Goal: Task Accomplishment & Management: Use online tool/utility

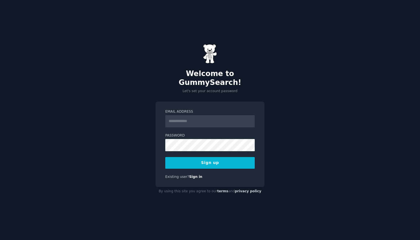
click at [210, 116] on input "Email Address" at bounding box center [209, 121] width 89 height 12
type input "**********"
click at [210, 158] on button "Sign up" at bounding box center [209, 163] width 89 height 12
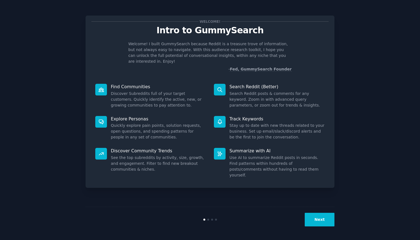
click at [315, 219] on button "Next" at bounding box center [320, 220] width 30 height 14
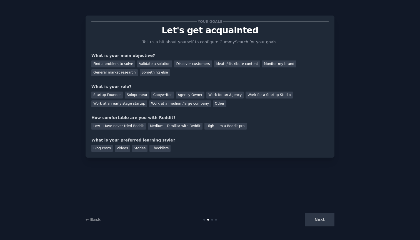
click at [177, 43] on p "Tell us a bit about yourself to configure GummySearch for your goals." at bounding box center [210, 42] width 140 height 6
click at [130, 72] on div "General market research" at bounding box center [114, 72] width 46 height 7
click at [107, 94] on div "Startup Founder" at bounding box center [106, 95] width 31 height 7
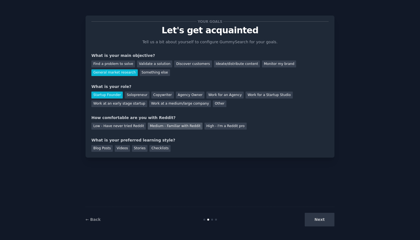
click at [165, 123] on div "Medium - Familiar with Reddit" at bounding box center [175, 126] width 54 height 7
click at [127, 149] on div "Videos" at bounding box center [122, 148] width 15 height 7
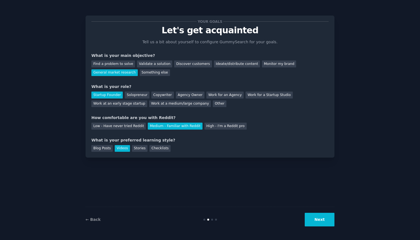
click at [305, 219] on div "Next" at bounding box center [292, 220] width 83 height 14
click at [313, 220] on button "Next" at bounding box center [320, 220] width 30 height 14
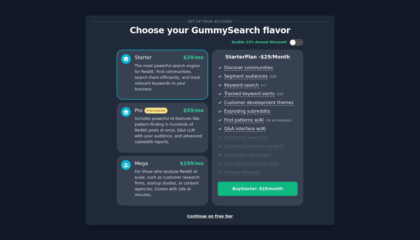
click at [223, 215] on div "Continue on free tier" at bounding box center [209, 217] width 237 height 6
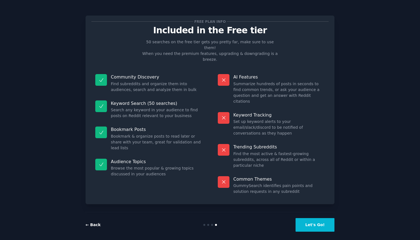
click at [94, 223] on link "← Back" at bounding box center [93, 225] width 15 height 4
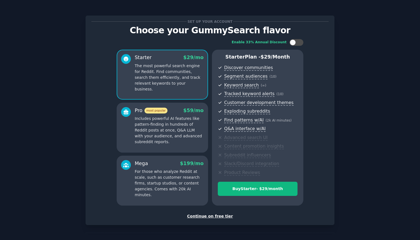
click at [196, 216] on div "Continue on free tier" at bounding box center [209, 217] width 237 height 6
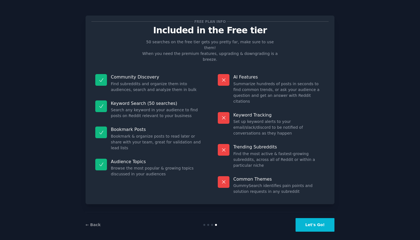
click at [324, 223] on button "Let's Go!" at bounding box center [315, 225] width 39 height 14
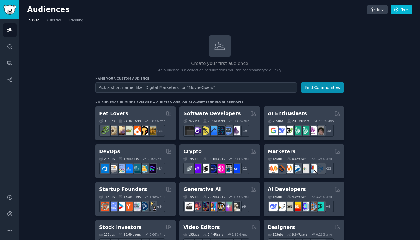
click at [155, 87] on input "text" at bounding box center [196, 88] width 202 height 10
type input "finance"
click at [323, 87] on button "Find Communities" at bounding box center [322, 88] width 43 height 10
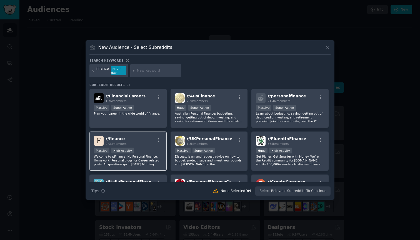
click at [115, 137] on span "r/ finance" at bounding box center [115, 139] width 19 height 4
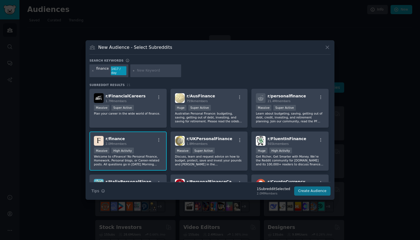
click at [305, 188] on button "Create Audience" at bounding box center [312, 191] width 37 height 9
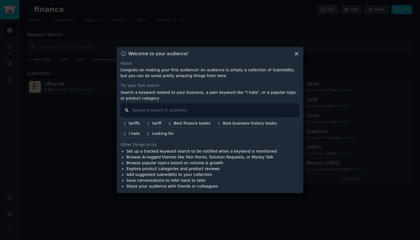
click at [168, 108] on input "text" at bounding box center [210, 110] width 179 height 14
click at [152, 132] on div "Looking for" at bounding box center [163, 134] width 22 height 6
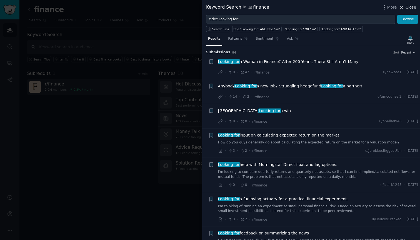
click at [410, 9] on span "Close" at bounding box center [411, 7] width 11 height 6
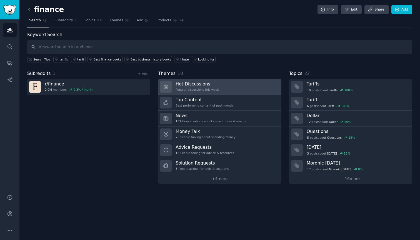
click at [182, 88] on div "Popular discussions this week" at bounding box center [197, 90] width 43 height 4
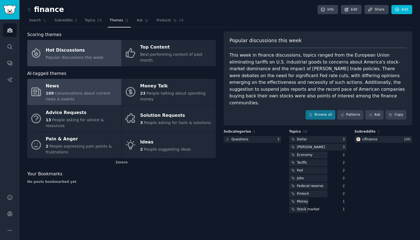
click at [99, 82] on div "News" at bounding box center [82, 86] width 73 height 9
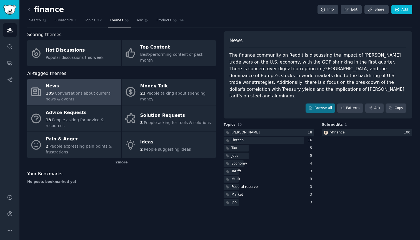
click at [120, 21] on span "Themes" at bounding box center [117, 20] width 14 height 5
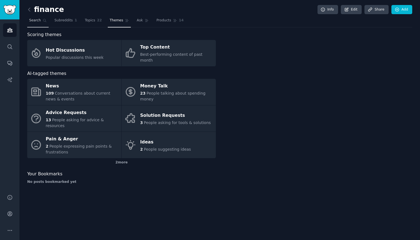
click at [38, 21] on span "Search" at bounding box center [35, 20] width 12 height 5
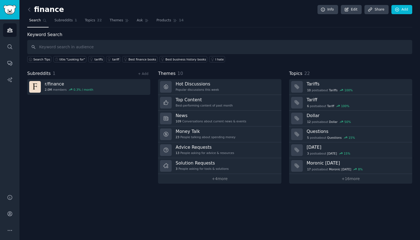
click at [74, 46] on input "text" at bounding box center [219, 47] width 385 height 14
type input "ETF"
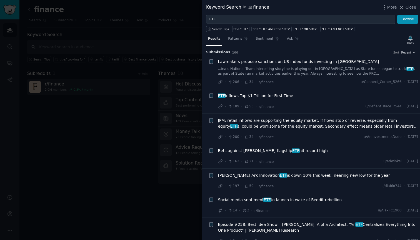
click at [129, 81] on div at bounding box center [210, 120] width 420 height 240
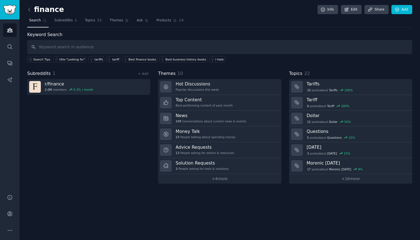
click at [53, 74] on span "1" at bounding box center [54, 73] width 3 height 5
click at [65, 19] on span "Subreddits" at bounding box center [63, 20] width 18 height 5
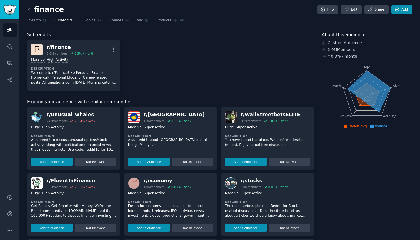
click at [403, 11] on link "Add" at bounding box center [402, 9] width 21 height 9
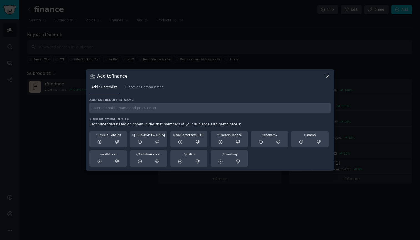
click at [151, 113] on input "text" at bounding box center [209, 108] width 241 height 11
type input "etf"
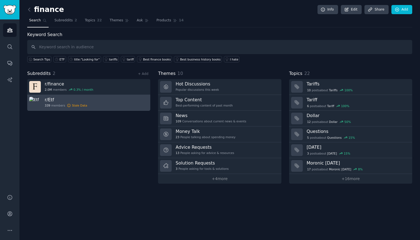
click at [52, 99] on h3 "r/ Etf" at bounding box center [66, 100] width 43 height 6
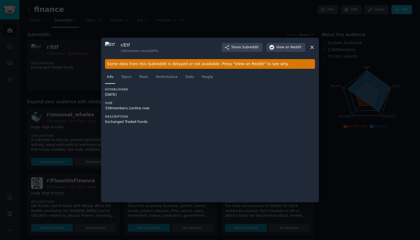
click at [310, 45] on icon at bounding box center [312, 47] width 6 height 6
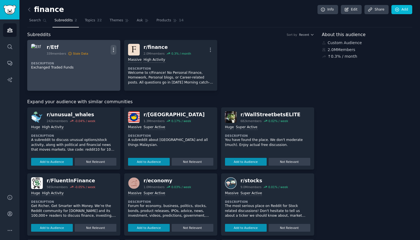
click at [113, 51] on icon "button" at bounding box center [113, 50] width 1 height 4
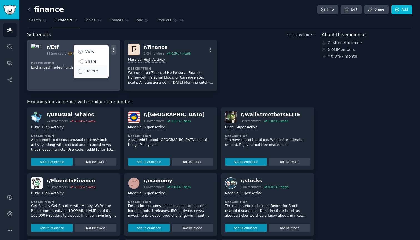
click at [95, 72] on p "Delete" at bounding box center [91, 71] width 13 height 6
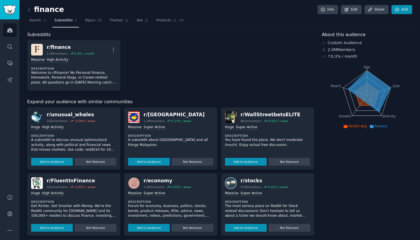
click at [399, 10] on link "Add" at bounding box center [402, 9] width 21 height 9
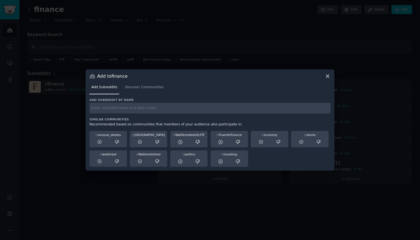
click at [183, 107] on input "text" at bounding box center [209, 108] width 241 height 11
type input "ETFs"
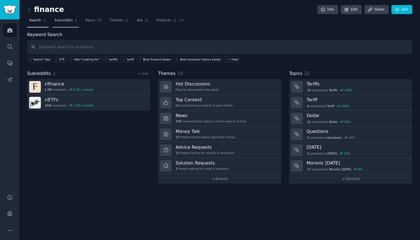
click at [68, 20] on span "Subreddits" at bounding box center [63, 20] width 18 height 5
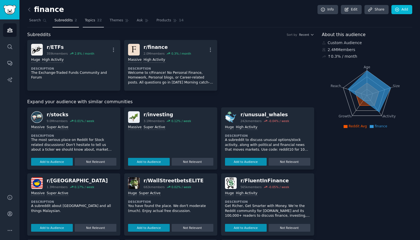
click at [89, 20] on span "Topics" at bounding box center [90, 20] width 10 height 5
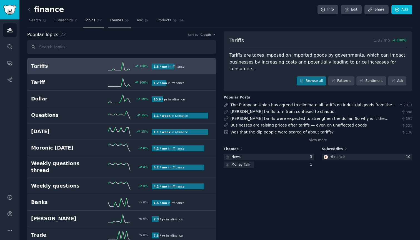
click at [118, 20] on span "Themes" at bounding box center [117, 20] width 14 height 5
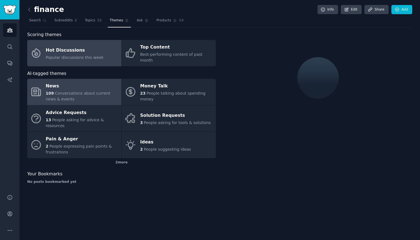
click at [114, 82] on div "News" at bounding box center [82, 86] width 73 height 9
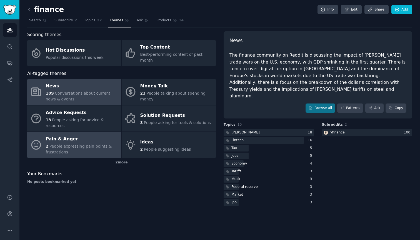
click at [106, 144] on span "People expressing pain points & frustrations" at bounding box center [79, 149] width 66 height 10
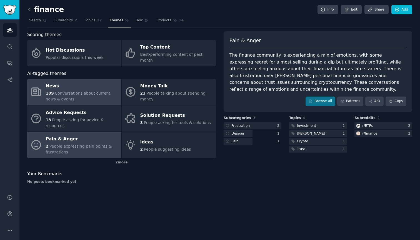
click at [97, 91] on div "109 Conversations about current news & events" at bounding box center [82, 97] width 73 height 12
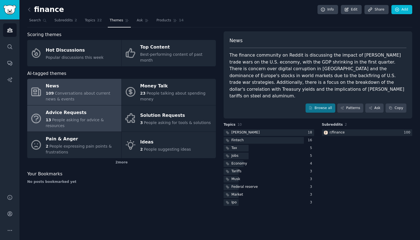
click at [103, 110] on div "Advice Requests" at bounding box center [82, 112] width 73 height 9
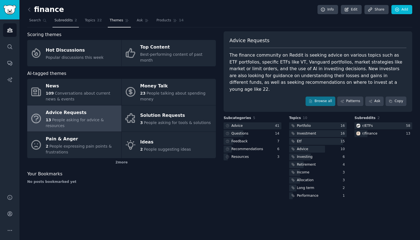
click at [70, 23] on link "Subreddits 2" at bounding box center [66, 21] width 26 height 11
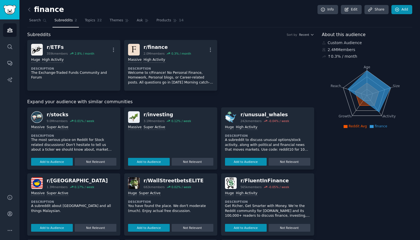
click at [397, 12] on link "Add" at bounding box center [402, 9] width 21 height 9
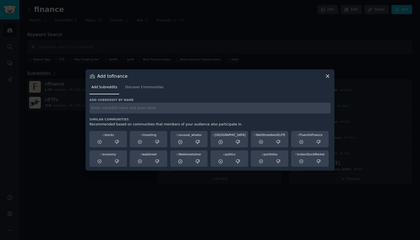
click at [213, 103] on input "text" at bounding box center [209, 108] width 241 height 11
type input "AusFinance"
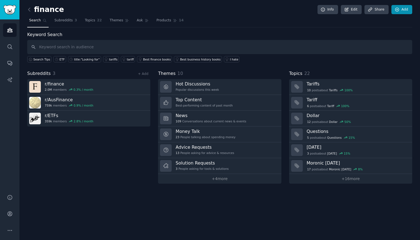
click at [401, 6] on link "Add" at bounding box center [402, 9] width 21 height 9
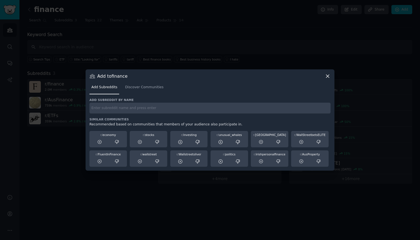
click at [108, 113] on input "text" at bounding box center [209, 108] width 241 height 11
type input "ETFs_Europe"
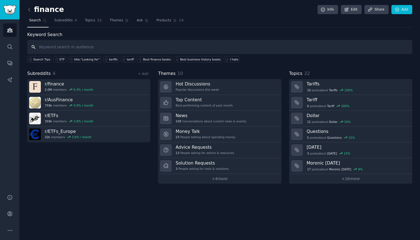
click at [123, 50] on input "text" at bounding box center [219, 47] width 385 height 14
type input "Aktien"
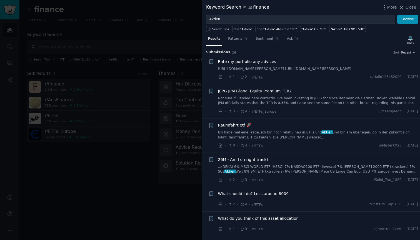
click at [166, 40] on div at bounding box center [210, 120] width 420 height 240
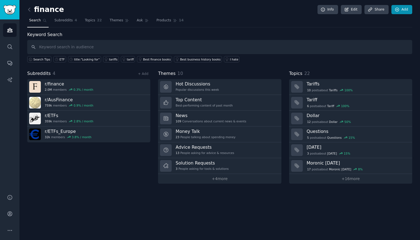
click at [404, 11] on link "Add" at bounding box center [402, 9] width 21 height 9
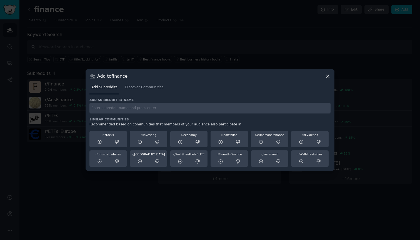
click at [156, 117] on div "Add subreddit by name Similar Communities Recommended based on communities that…" at bounding box center [209, 132] width 241 height 69
click at [156, 111] on input "text" at bounding box center [209, 108] width 241 height 11
type input "Aktien"
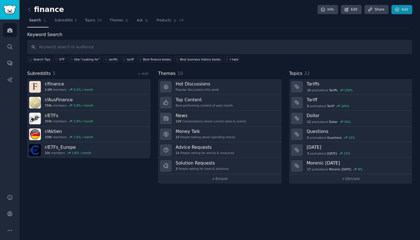
click at [408, 7] on link "Add" at bounding box center [402, 9] width 21 height 9
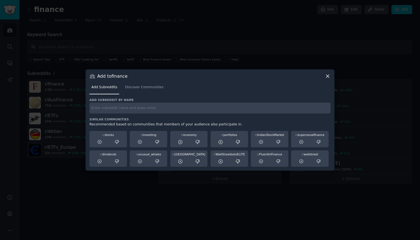
click at [141, 116] on div "Add subreddit by name Similar Communities Recommended based on communities that…" at bounding box center [209, 132] width 241 height 69
click at [133, 110] on input "text" at bounding box center [209, 108] width 241 height 11
type input "Investieren"
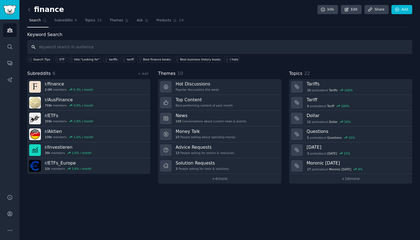
click at [125, 46] on input "text" at bounding box center [219, 47] width 385 height 14
click at [398, 7] on icon at bounding box center [397, 9] width 5 height 5
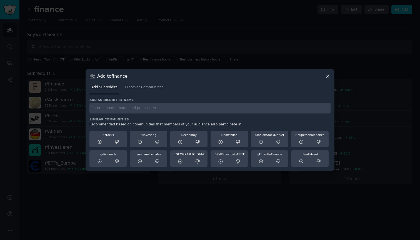
click at [250, 118] on h3 "Similar Communities" at bounding box center [209, 120] width 241 height 4
click at [250, 113] on input "text" at bounding box center [209, 108] width 241 height 11
type input "Finanzen"
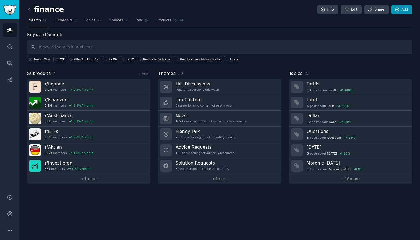
click at [404, 10] on link "Add" at bounding box center [402, 9] width 21 height 9
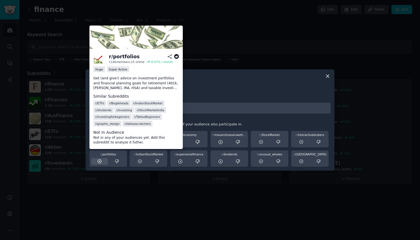
click at [100, 163] on icon at bounding box center [99, 161] width 5 height 5
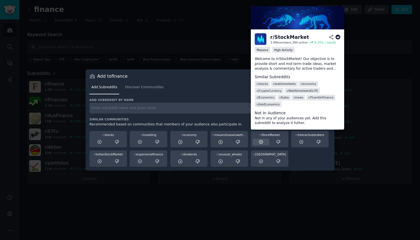
click at [261, 143] on icon at bounding box center [261, 142] width 5 height 5
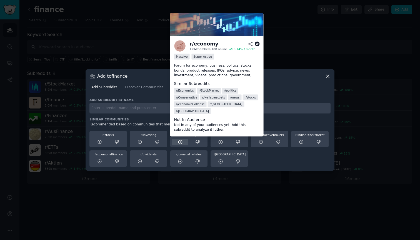
click at [179, 143] on icon at bounding box center [180, 142] width 4 height 4
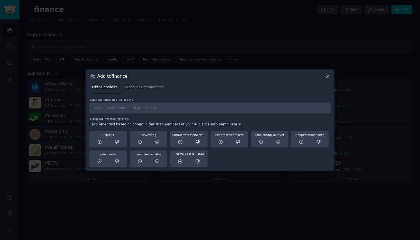
click at [327, 77] on icon at bounding box center [327, 76] width 3 height 3
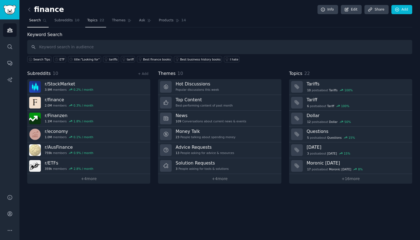
click at [97, 21] on link "Topics 22" at bounding box center [95, 21] width 21 height 11
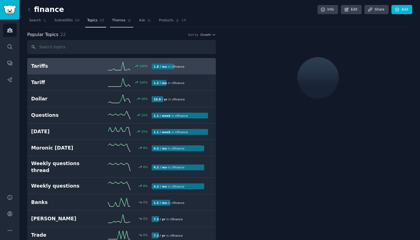
click at [123, 20] on span "Themes" at bounding box center [119, 20] width 14 height 5
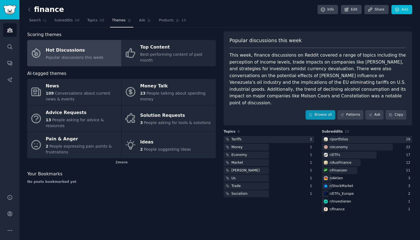
click at [311, 113] on icon at bounding box center [311, 114] width 3 height 3
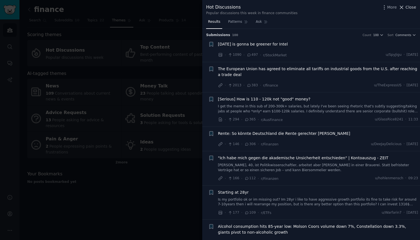
click at [407, 6] on span "Close" at bounding box center [411, 7] width 11 height 6
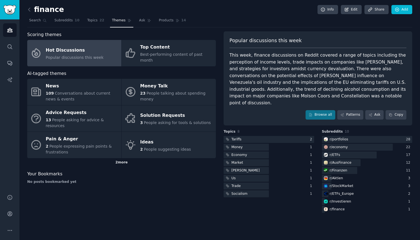
click at [118, 158] on div "2 more" at bounding box center [121, 162] width 189 height 9
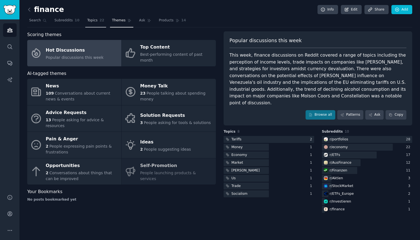
click at [95, 21] on span "Topics" at bounding box center [92, 20] width 10 height 5
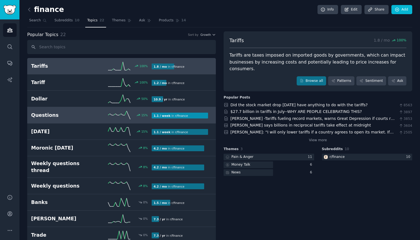
click at [85, 114] on h2 "Questions" at bounding box center [61, 115] width 60 height 7
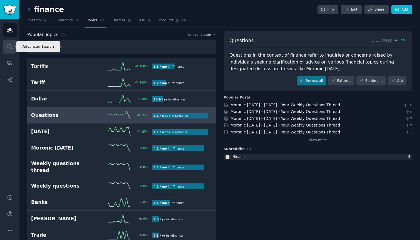
click at [9, 43] on link "Search" at bounding box center [10, 47] width 14 height 14
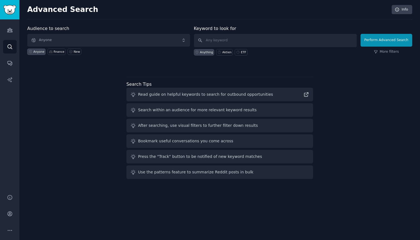
click at [45, 40] on span "Anyone" at bounding box center [108, 40] width 163 height 13
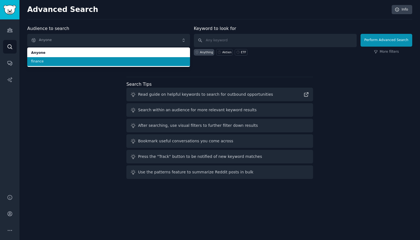
click at [46, 58] on li "finance" at bounding box center [108, 61] width 163 height 9
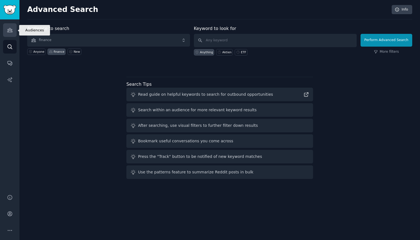
click at [12, 31] on icon "Sidebar" at bounding box center [10, 30] width 6 height 6
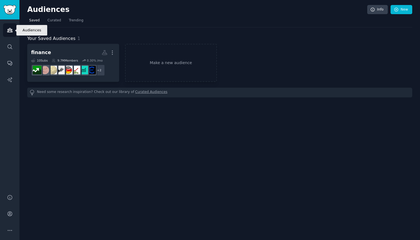
click at [11, 34] on link "Audiences" at bounding box center [10, 30] width 14 height 14
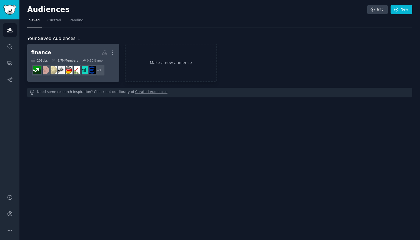
click at [46, 49] on div "finance" at bounding box center [41, 52] width 20 height 7
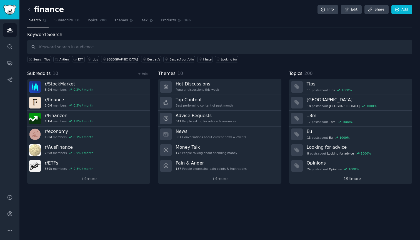
click at [341, 180] on link "+ 194 more" at bounding box center [350, 179] width 123 height 10
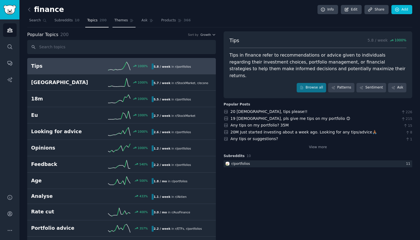
click at [119, 18] on span "Themes" at bounding box center [121, 20] width 14 height 5
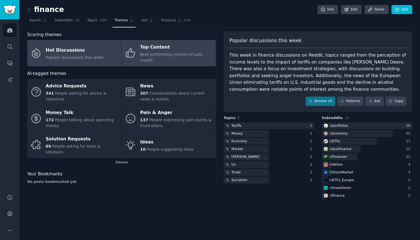
click at [137, 54] on link "Top Content Best-performing content of past month" at bounding box center [169, 53] width 94 height 26
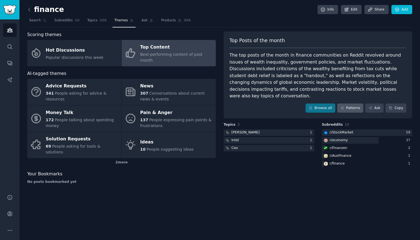
click at [350, 104] on link "Patterns" at bounding box center [350, 108] width 26 height 9
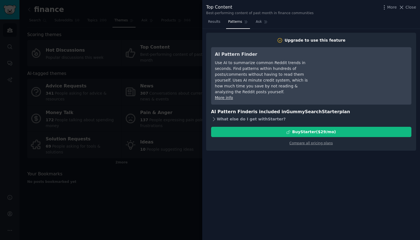
click at [271, 115] on div "What else do I get with Starter ?" at bounding box center [311, 119] width 200 height 8
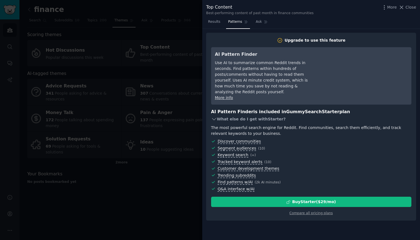
click at [271, 115] on div "What else do I get with Starter ?" at bounding box center [311, 119] width 200 height 8
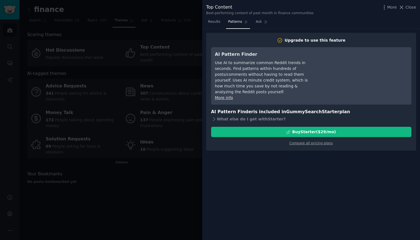
click at [173, 104] on div at bounding box center [210, 120] width 420 height 240
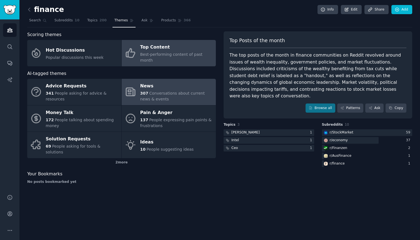
click at [167, 91] on div "307 Conversations about current news & events" at bounding box center [176, 97] width 73 height 12
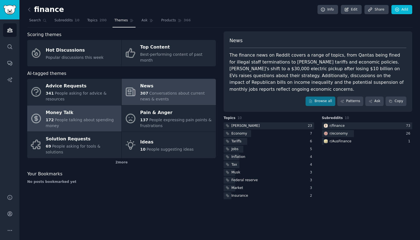
click at [112, 117] on div "172 People talking about spending money" at bounding box center [82, 123] width 73 height 12
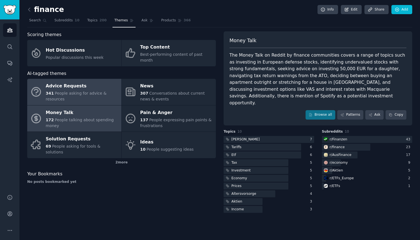
click at [73, 84] on div "Advice Requests" at bounding box center [82, 86] width 73 height 9
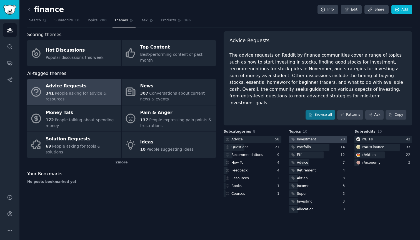
click at [306, 137] on div "Investment" at bounding box center [306, 139] width 19 height 5
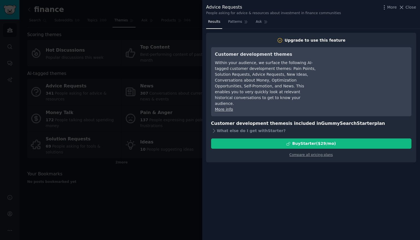
click at [174, 119] on div at bounding box center [210, 120] width 420 height 240
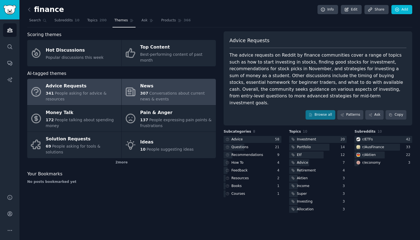
click at [133, 79] on link "News 307 Conversations about current news & events" at bounding box center [169, 92] width 94 height 26
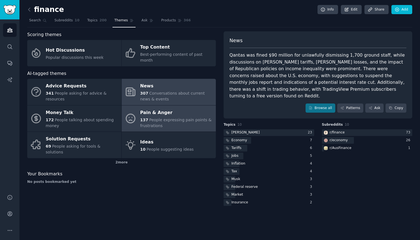
click at [135, 113] on icon at bounding box center [131, 119] width 12 height 12
